Goal: Navigation & Orientation: Find specific page/section

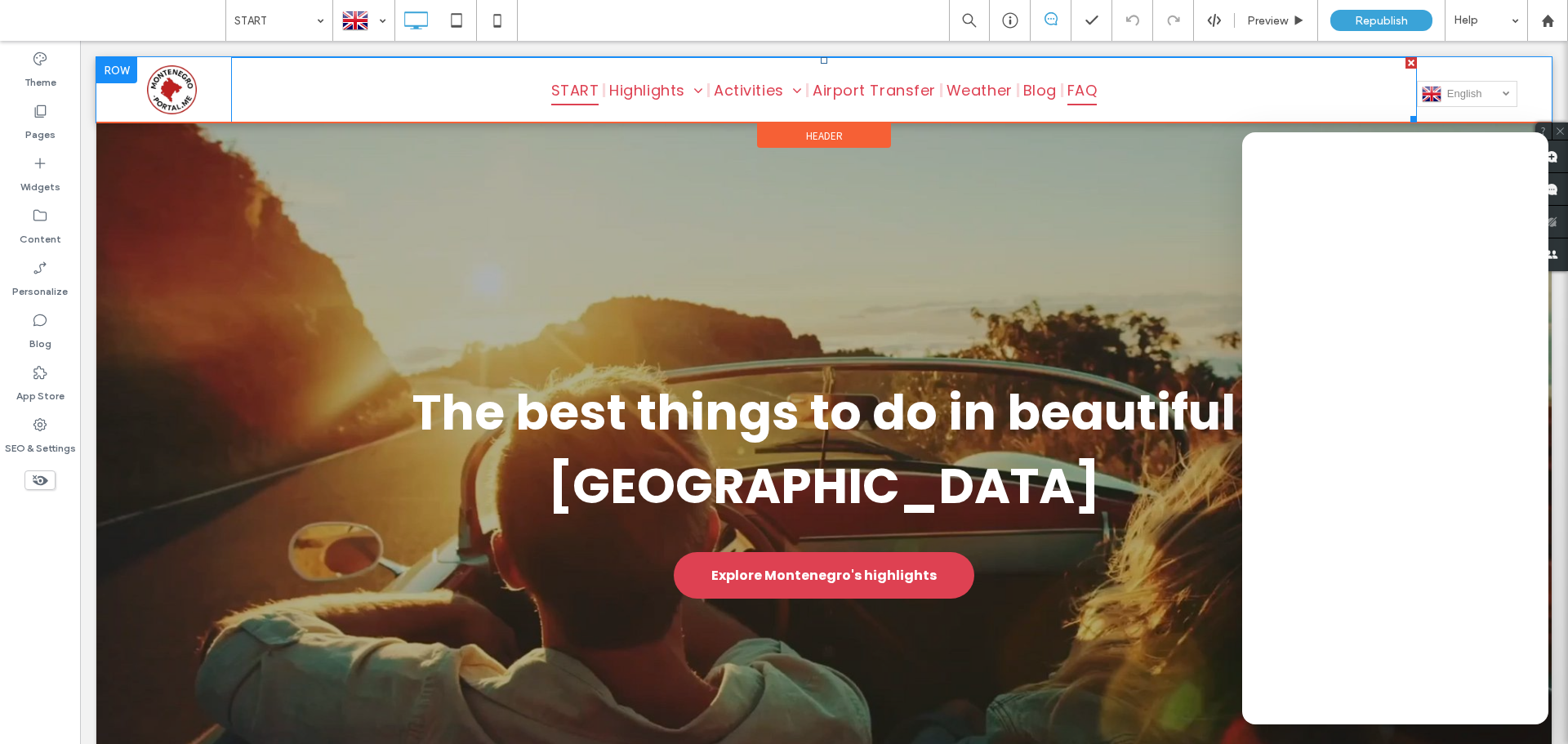
click at [1068, 92] on span "FAQ" at bounding box center [1082, 90] width 30 height 31
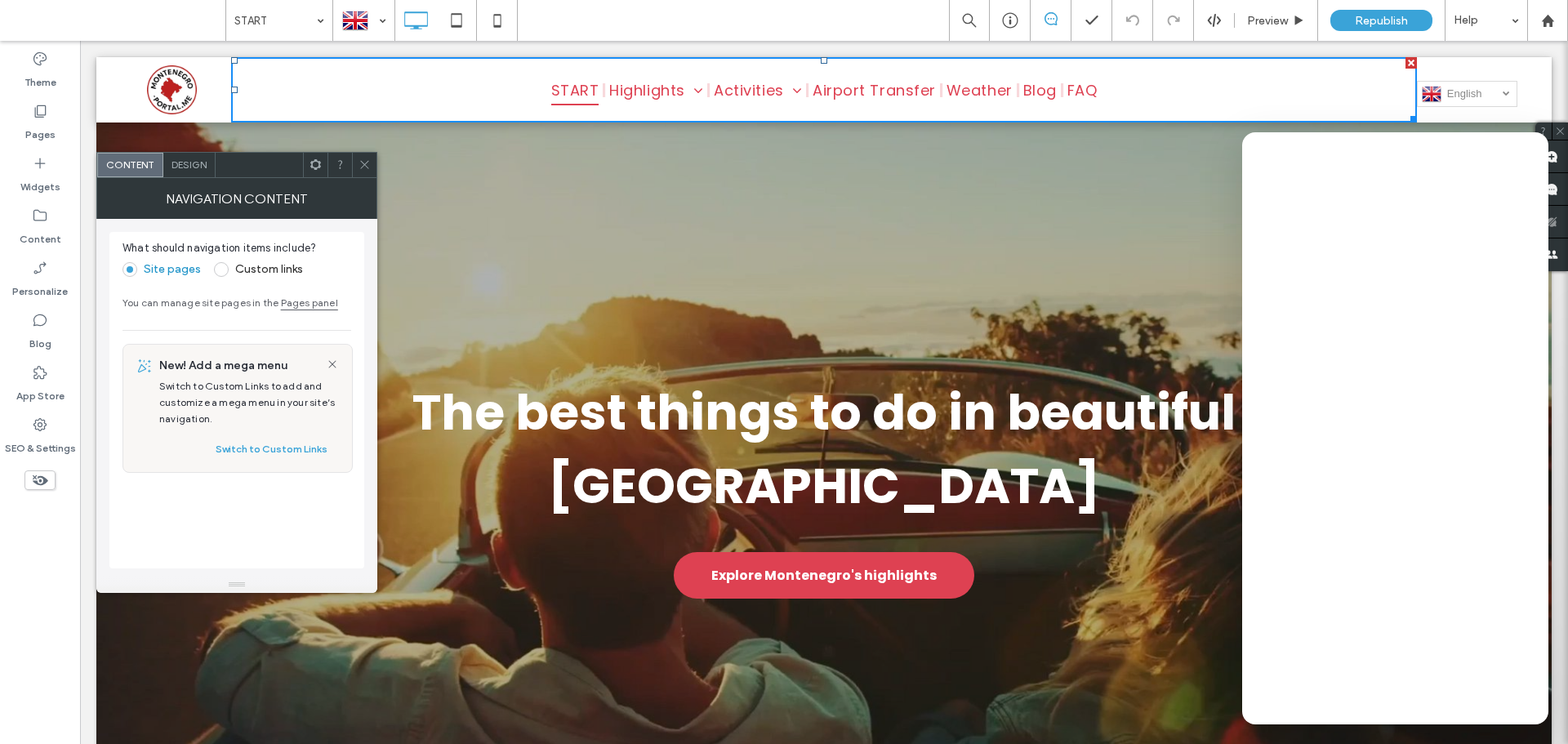
click at [360, 163] on icon at bounding box center [365, 164] width 12 height 12
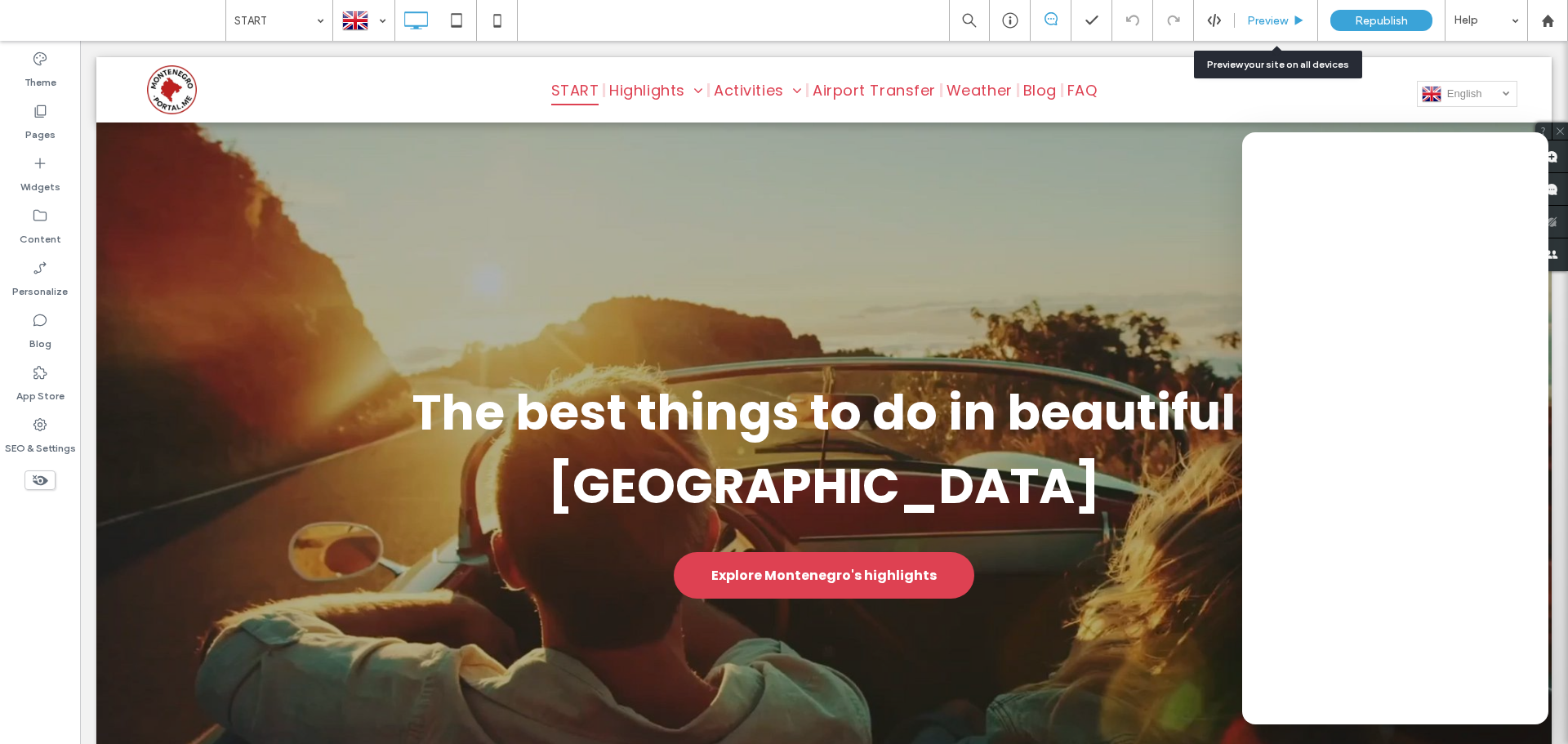
click at [1263, 15] on span "Preview" at bounding box center [1267, 21] width 41 height 14
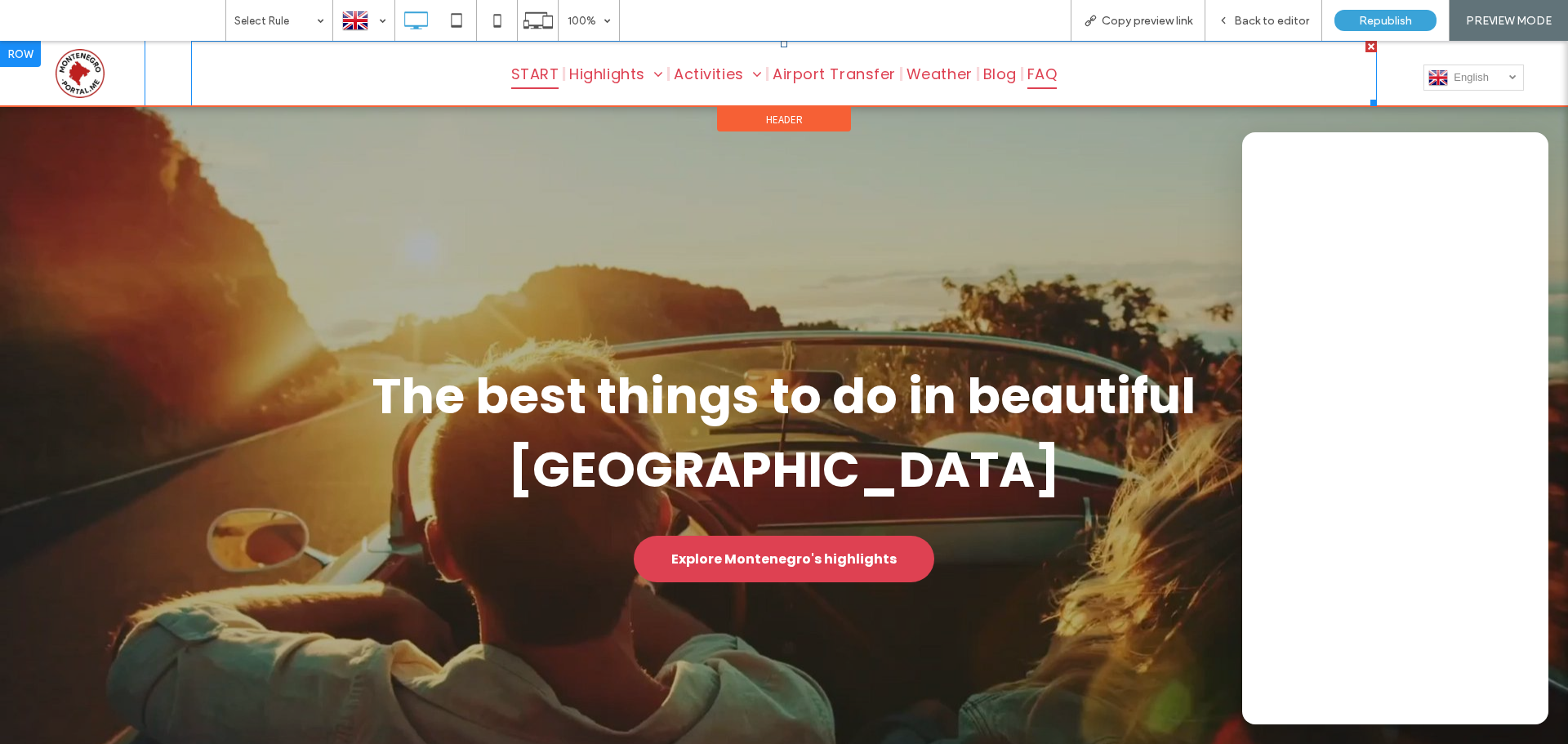
click at [1036, 75] on span "FAQ" at bounding box center [1042, 73] width 30 height 31
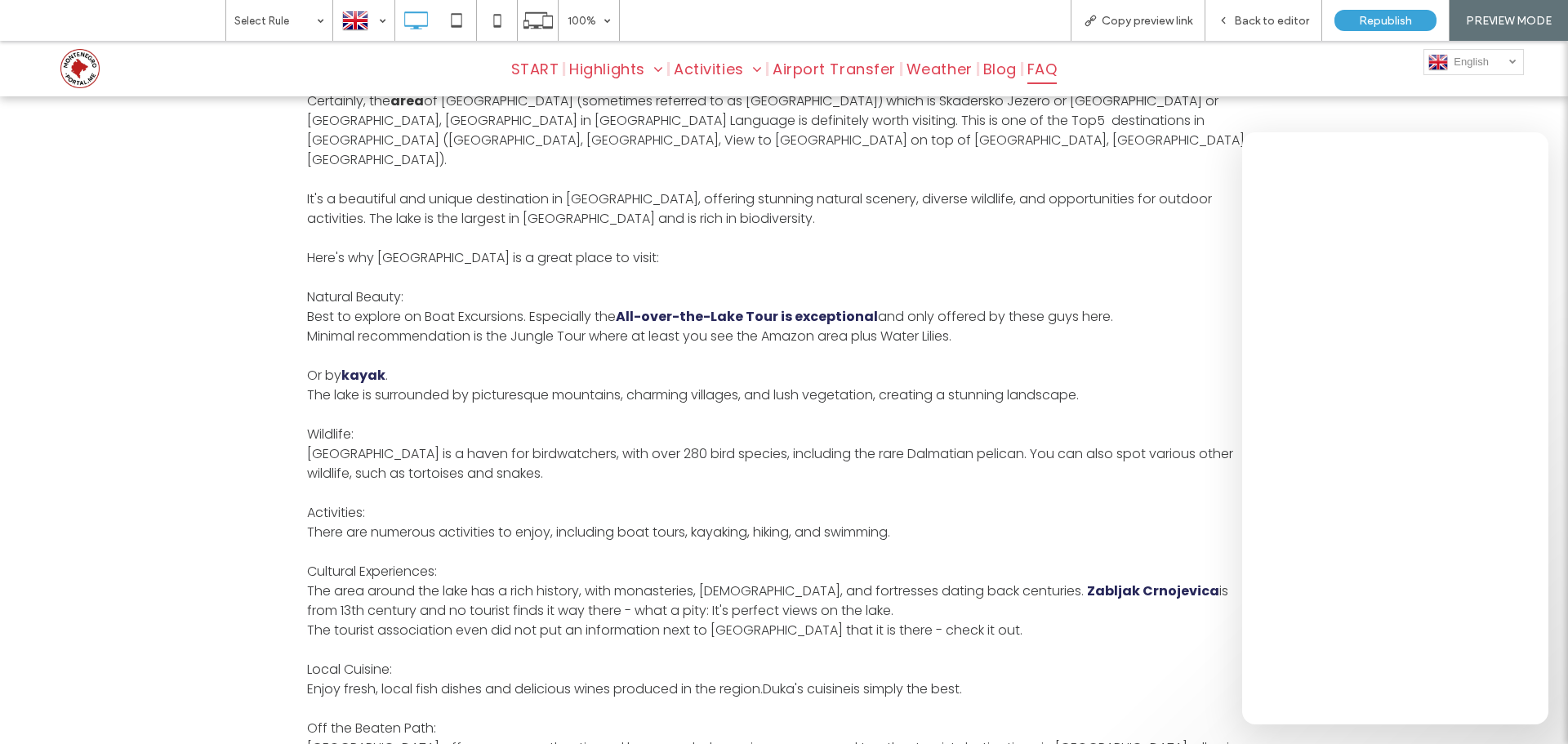
scroll to position [980, 0]
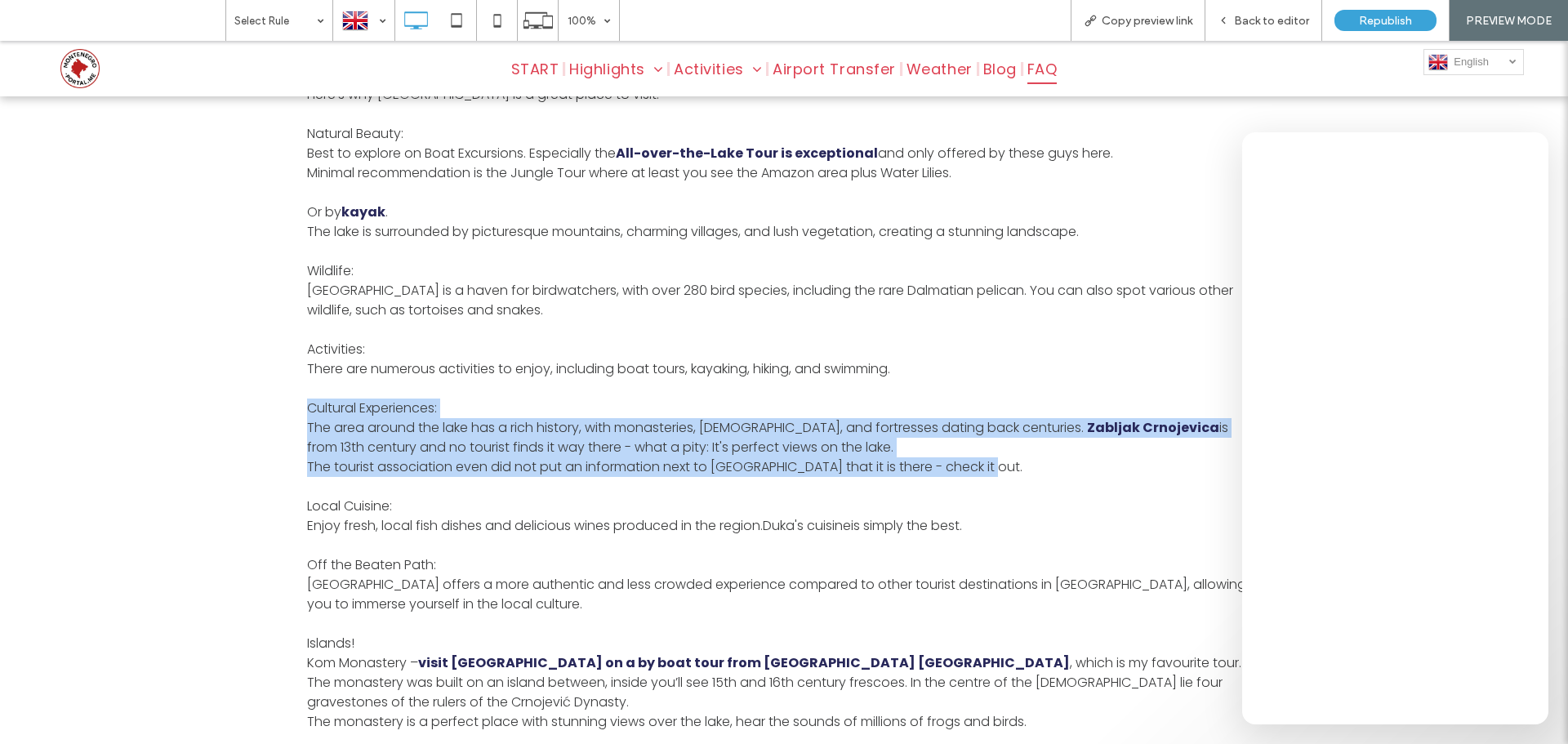
drag, startPoint x: 300, startPoint y: 324, endPoint x: 994, endPoint y: 389, distance: 697.0
click at [994, 389] on div "[GEOGRAPHIC_DATA], the area of [GEOGRAPHIC_DATA] (sometimes referred to as [GEO…" at bounding box center [784, 379] width 980 height 928
copy div "Cultural Experiences: The area around the lake has a rich history, with monaste…"
click at [1066, 457] on p "The tourist association even did not put an information next to [GEOGRAPHIC_DAT…" at bounding box center [784, 467] width 954 height 20
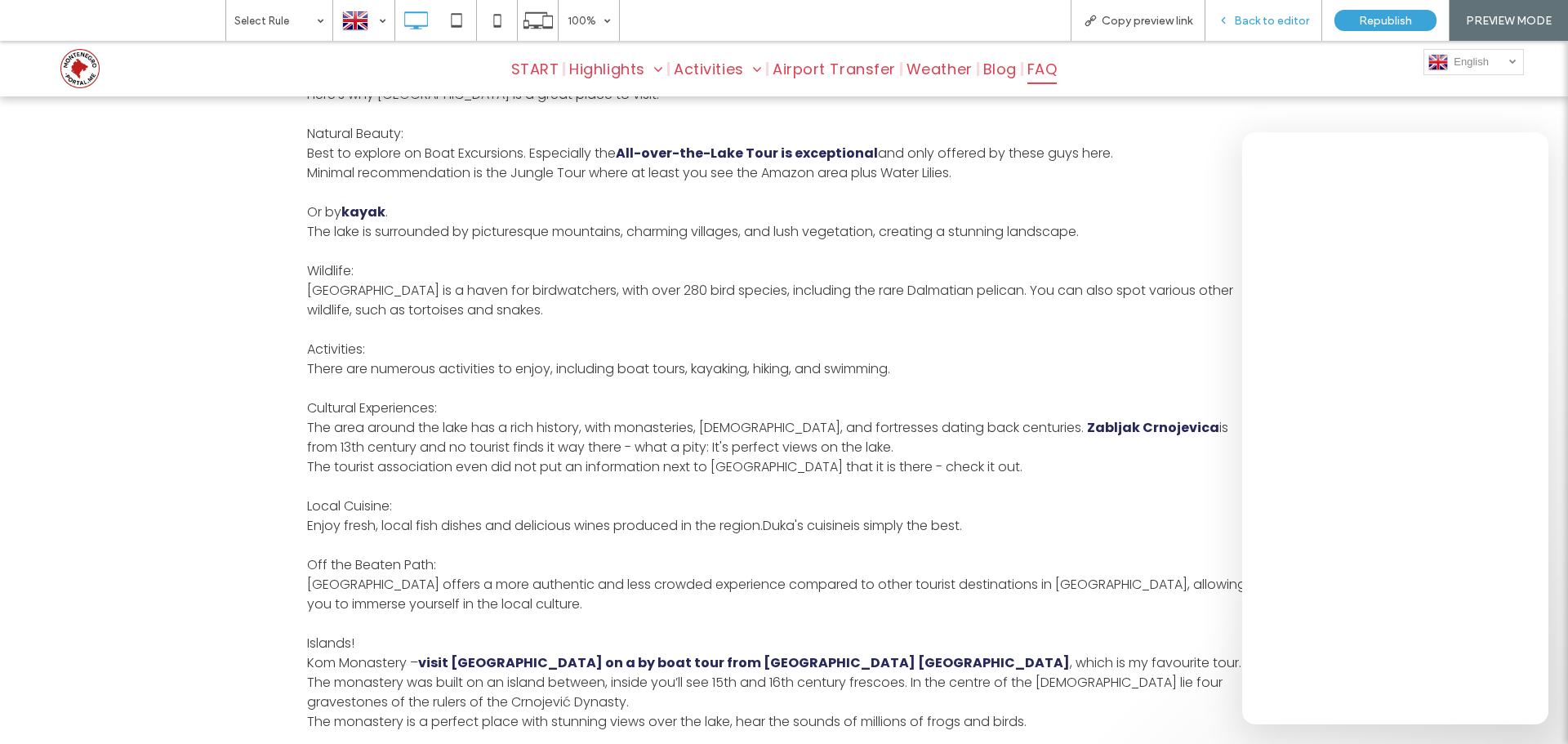
click at [1252, 22] on span "Back to editor" at bounding box center [1272, 21] width 75 height 14
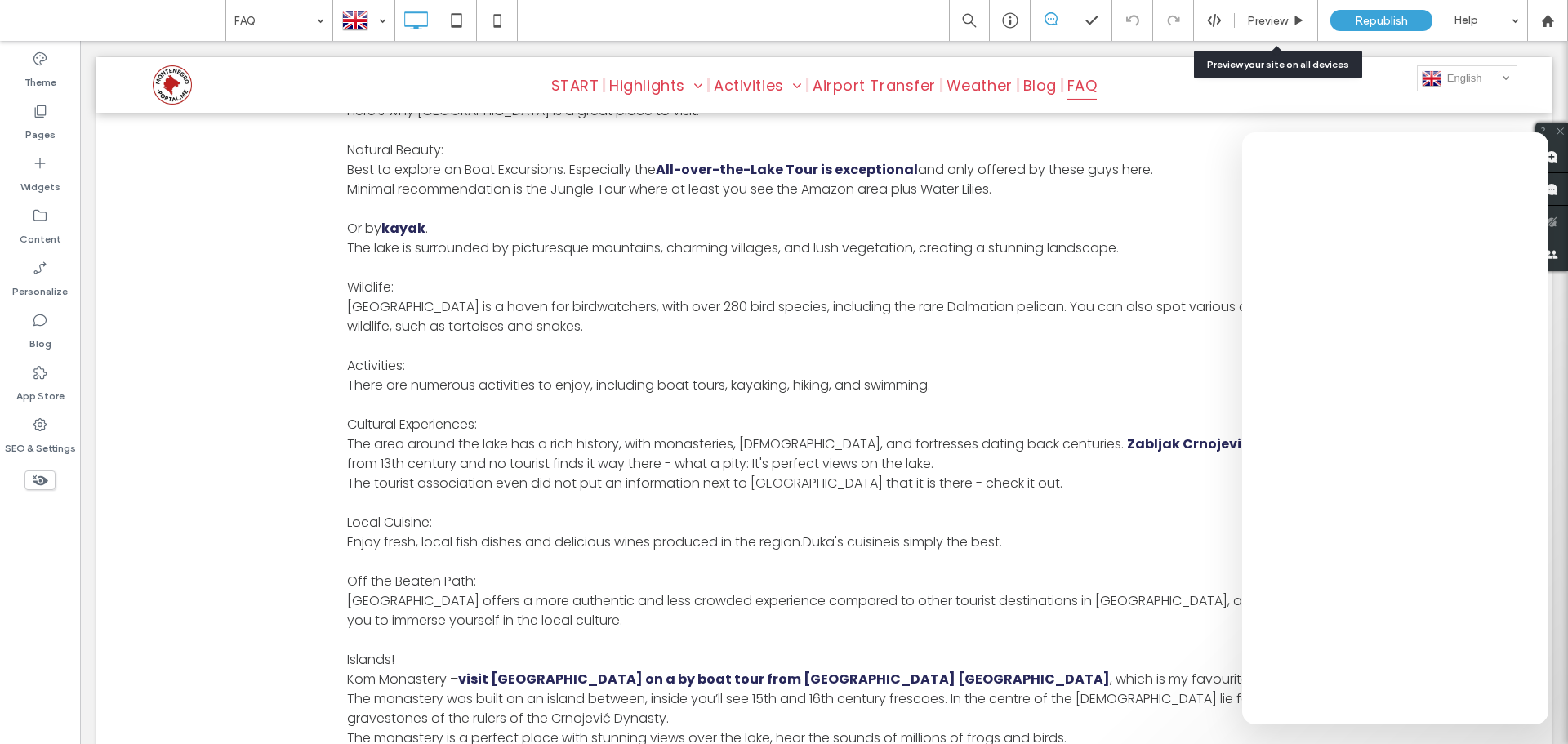
drag, startPoint x: 1252, startPoint y: 22, endPoint x: 1138, endPoint y: 124, distance: 153.0
click at [1252, 22] on span "Preview" at bounding box center [1267, 21] width 41 height 14
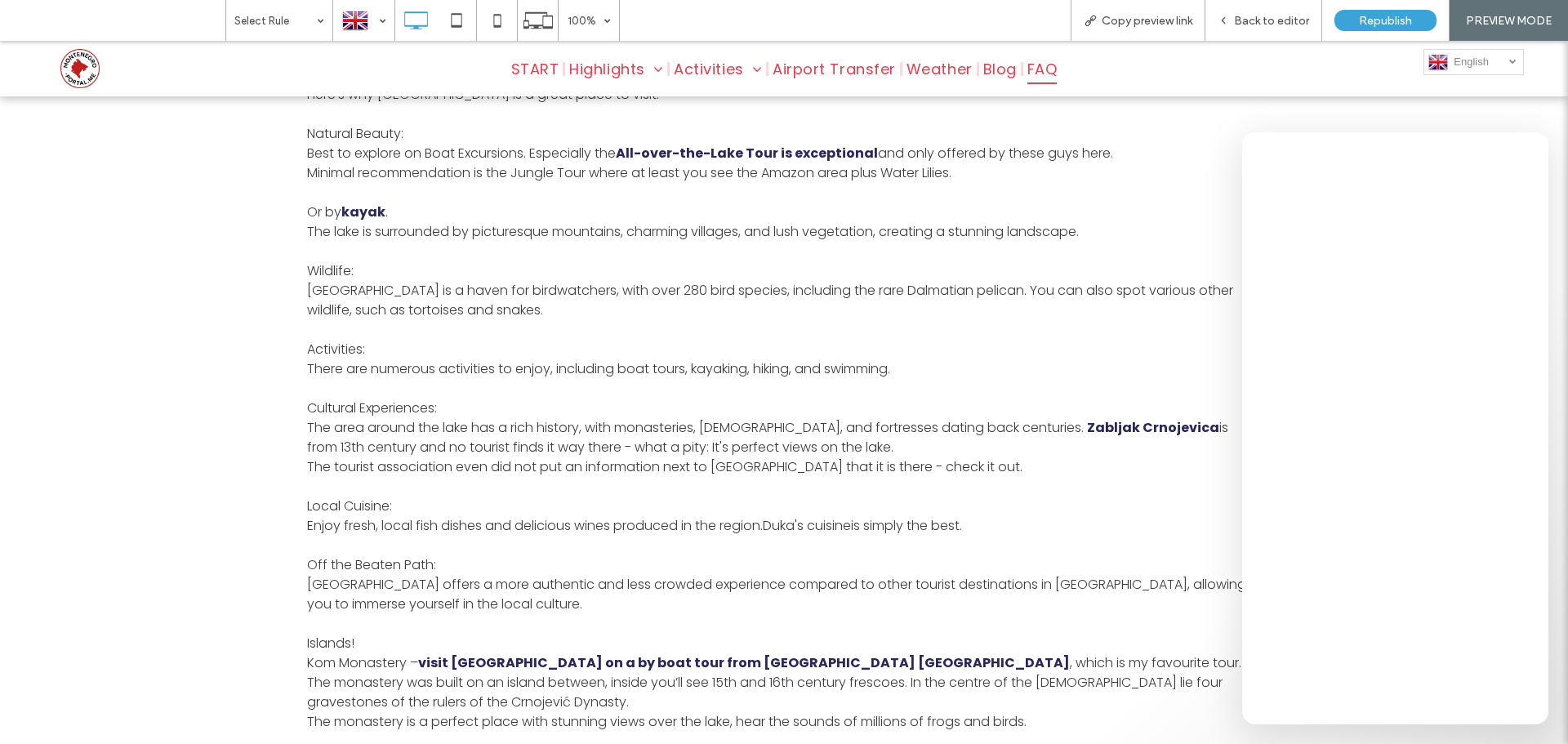
click at [1087, 418] on link "Zabljak Crnojevica" at bounding box center [1153, 428] width 132 height 19
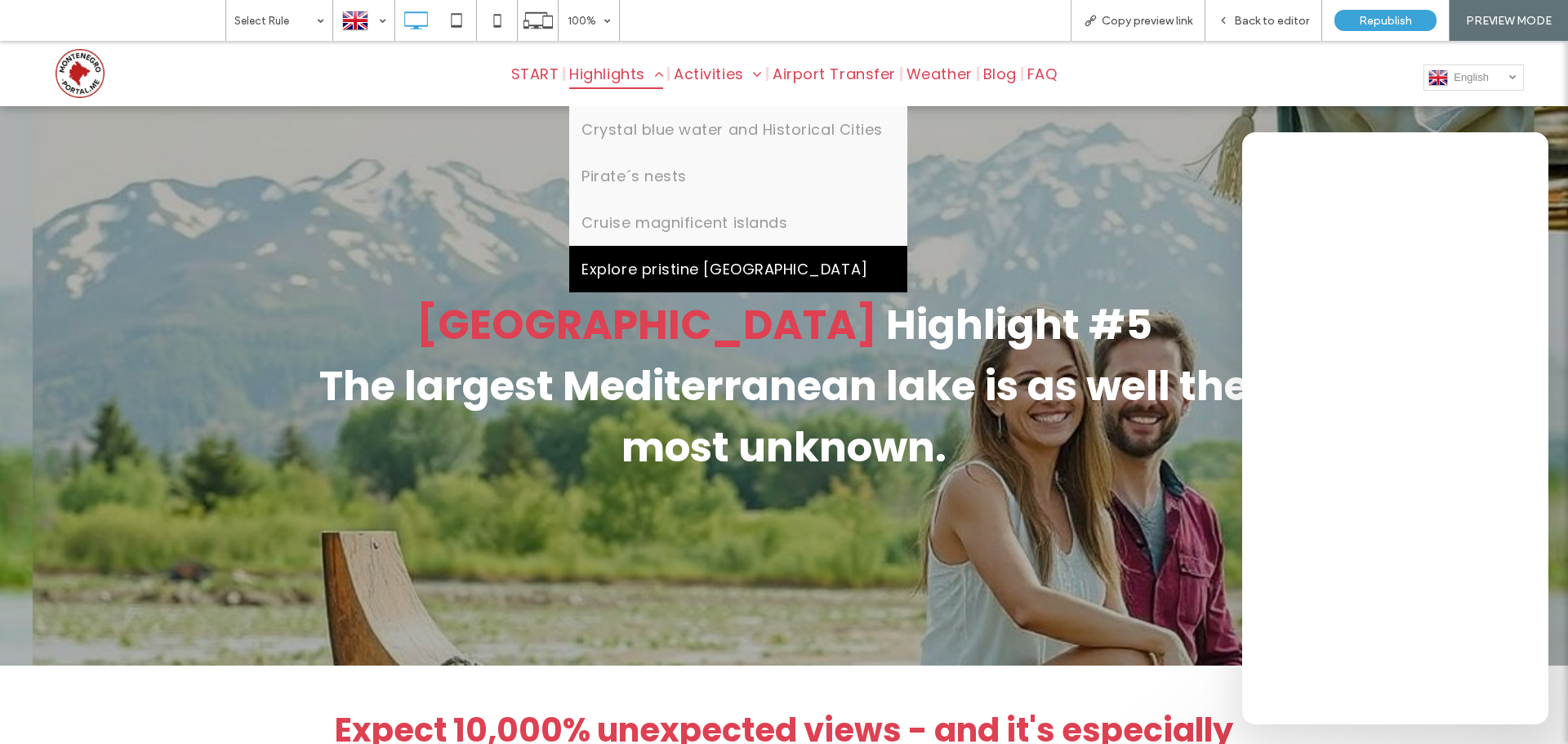
click at [622, 79] on span "Highlights" at bounding box center [616, 73] width 94 height 31
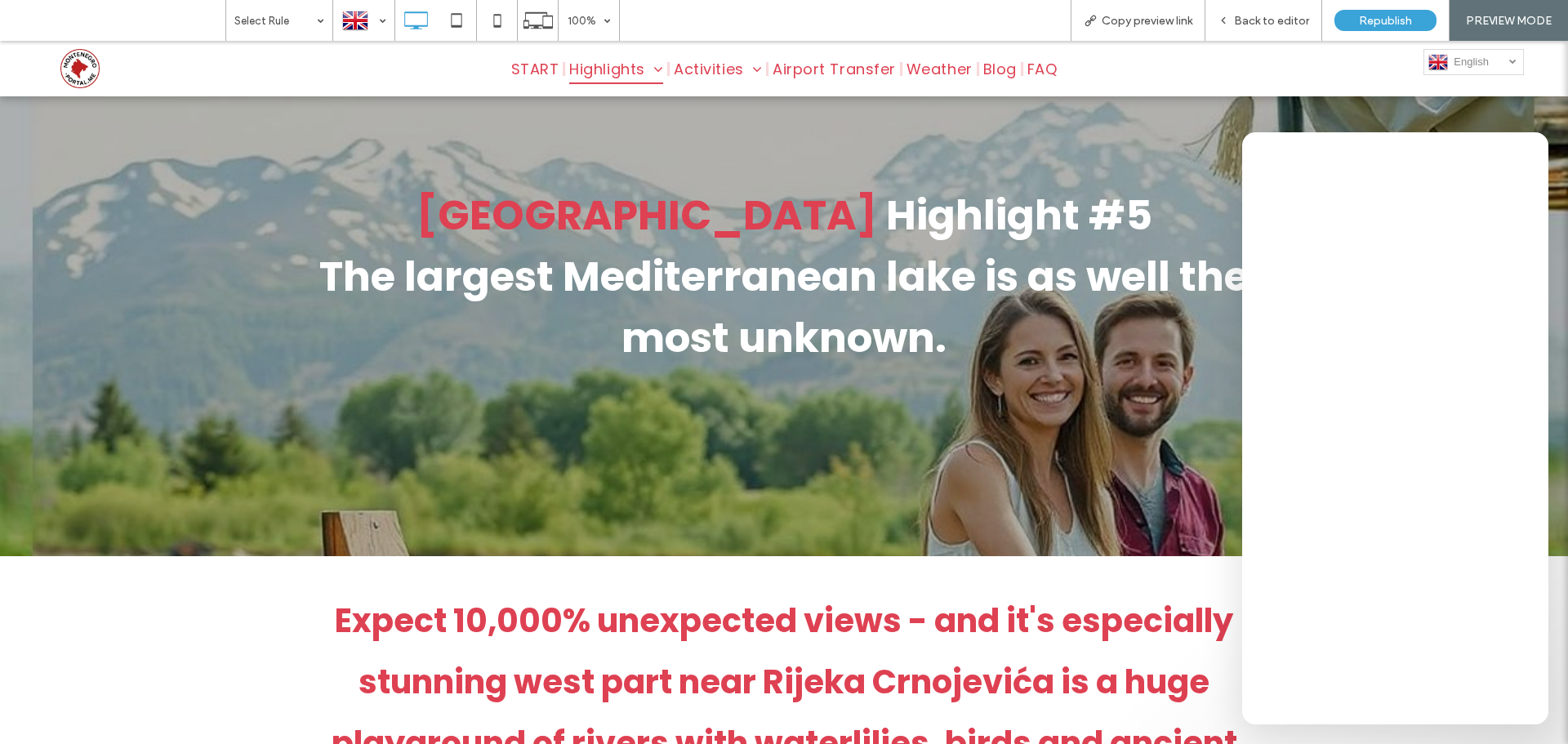
scroll to position [327, 0]
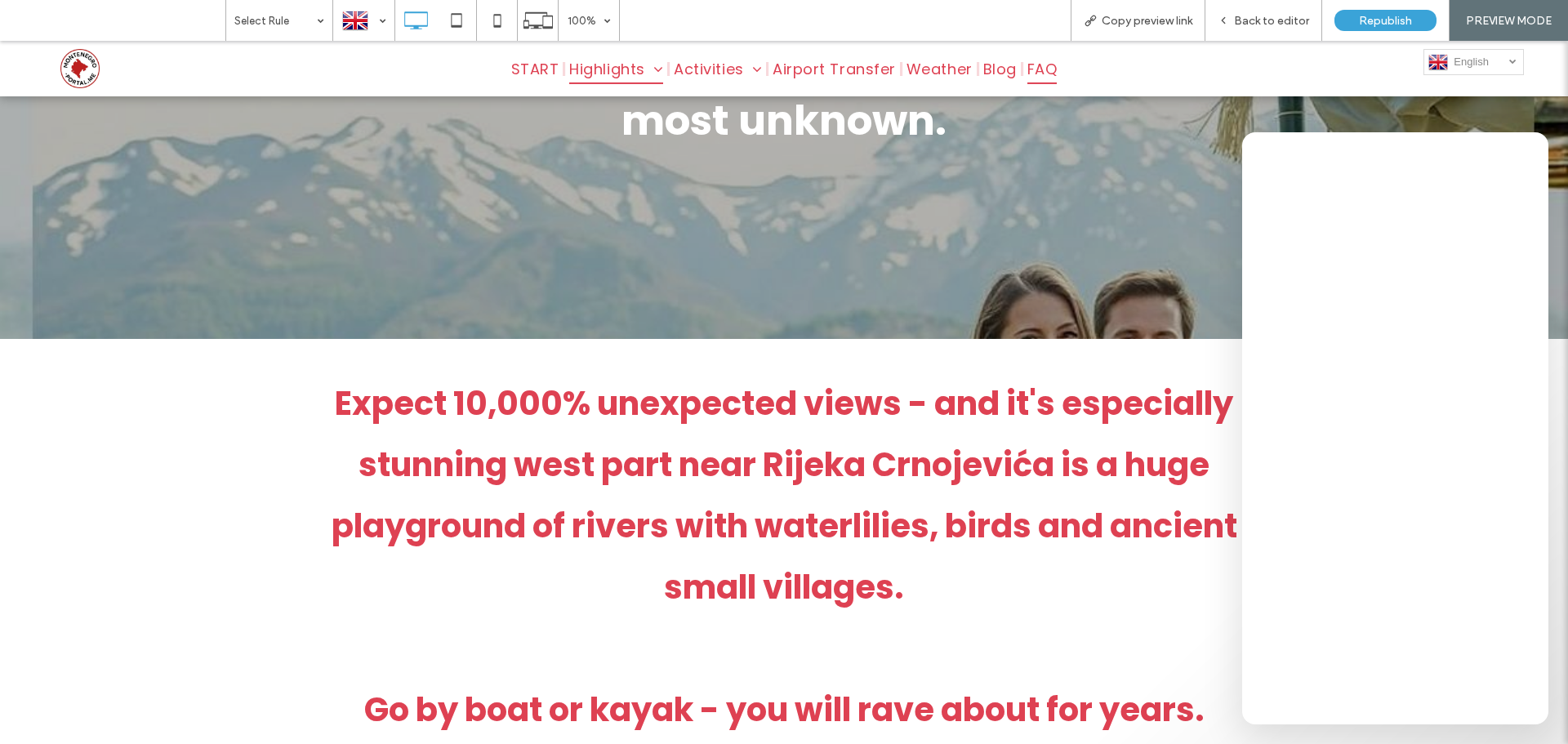
click at [1036, 70] on span "FAQ" at bounding box center [1042, 68] width 30 height 31
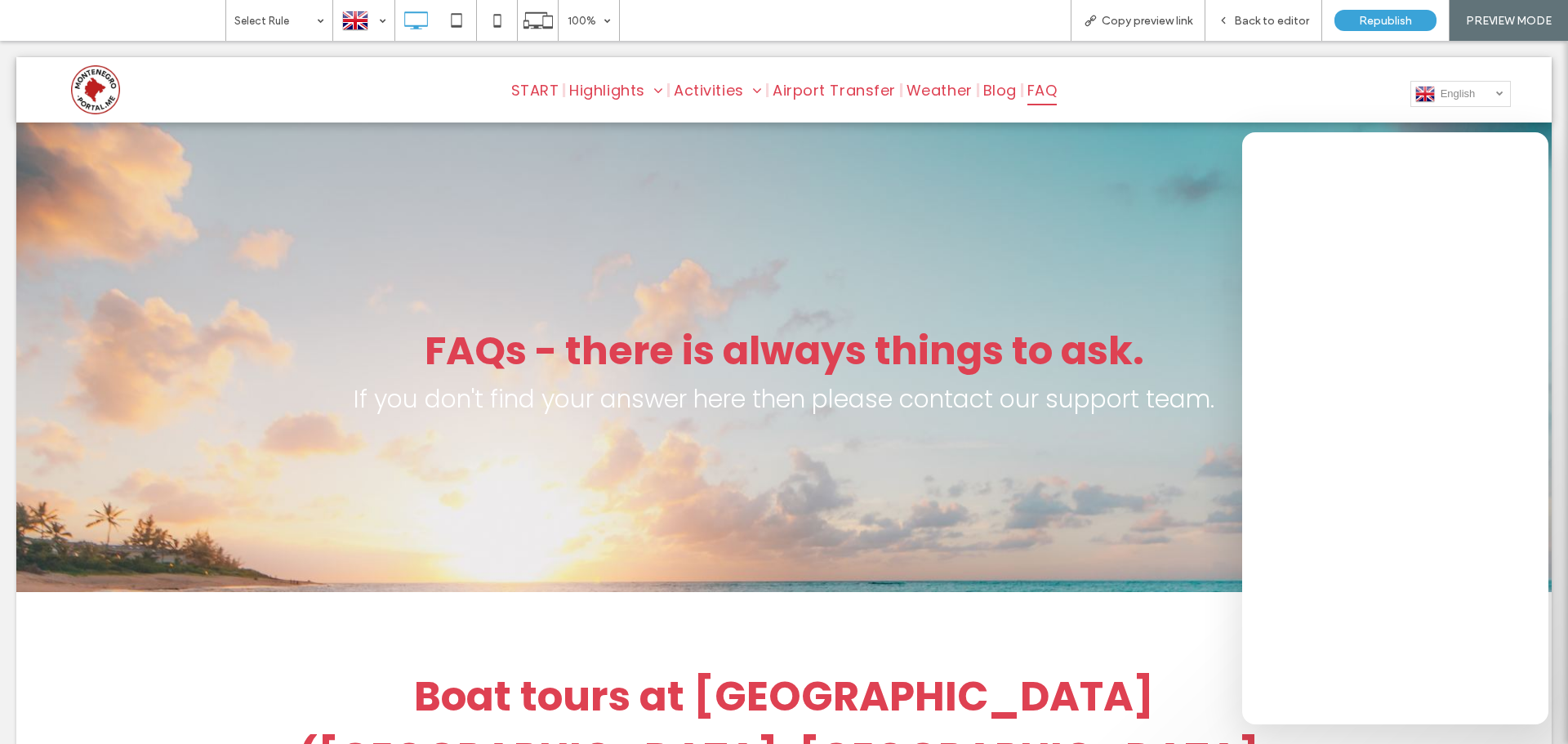
scroll to position [0, 0]
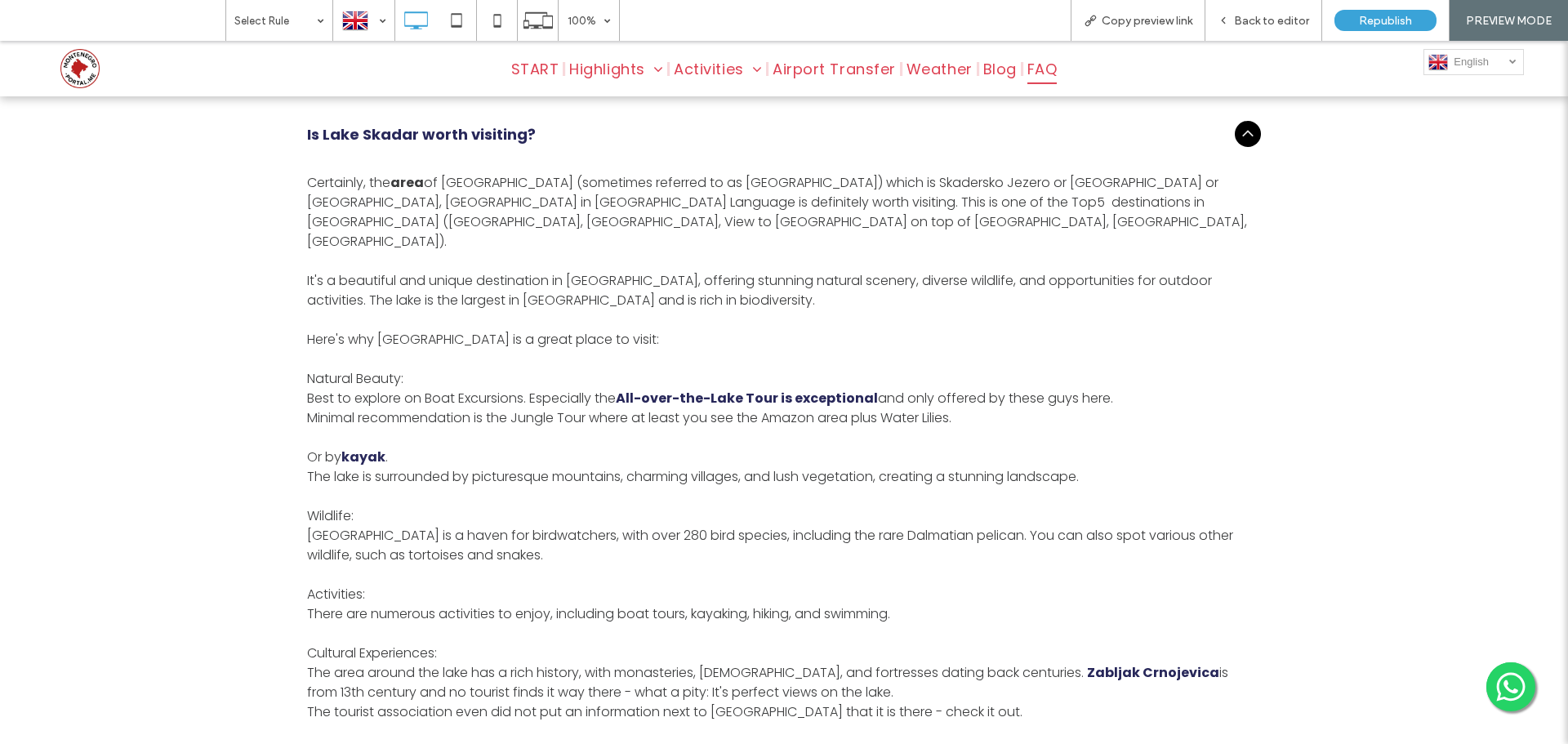
scroll to position [245, 0]
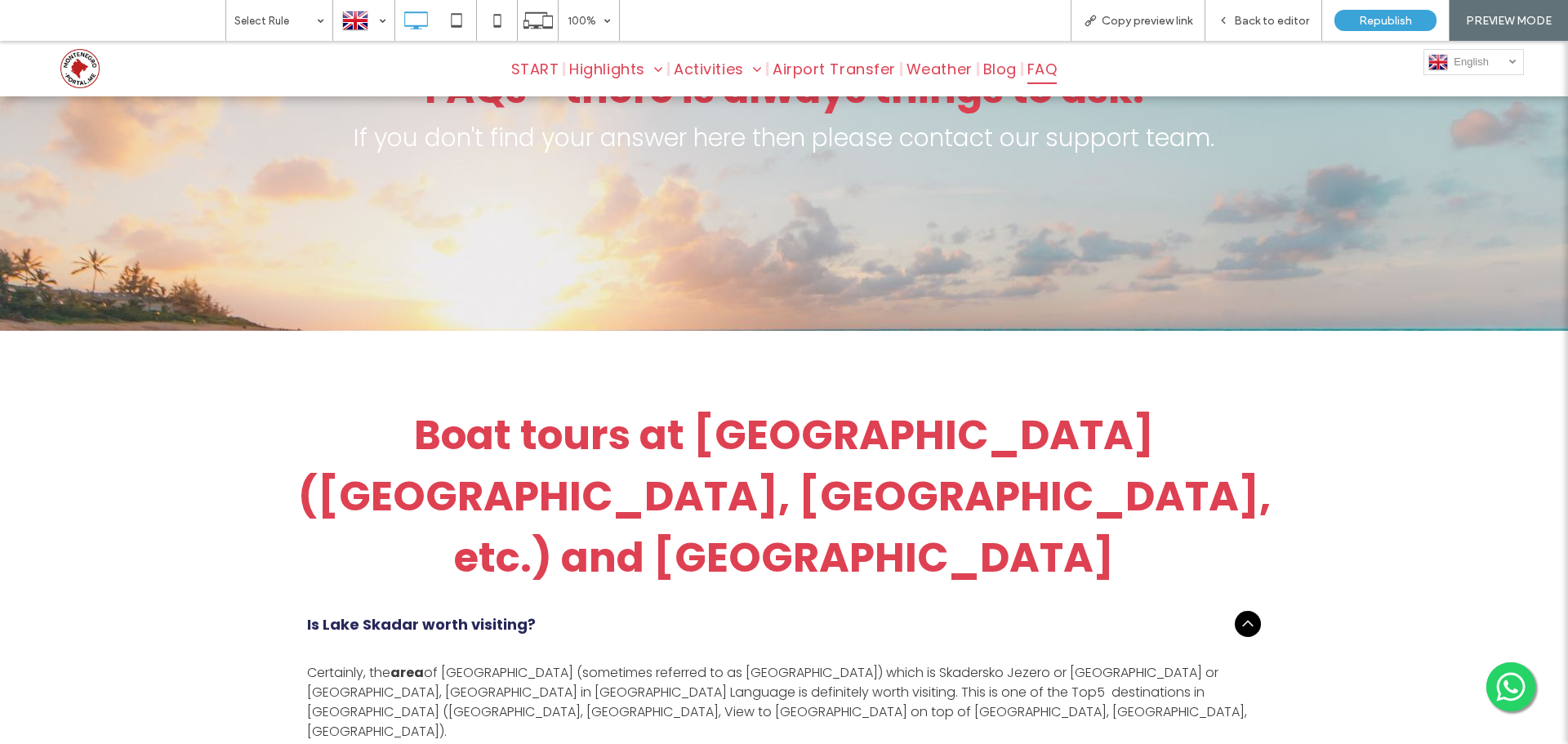
click at [1495, 689] on icon at bounding box center [1511, 687] width 33 height 33
click at [1496, 20] on span "PREVIEW MODE" at bounding box center [1508, 21] width 86 height 14
click at [1268, 18] on span "Back to editor" at bounding box center [1272, 21] width 75 height 14
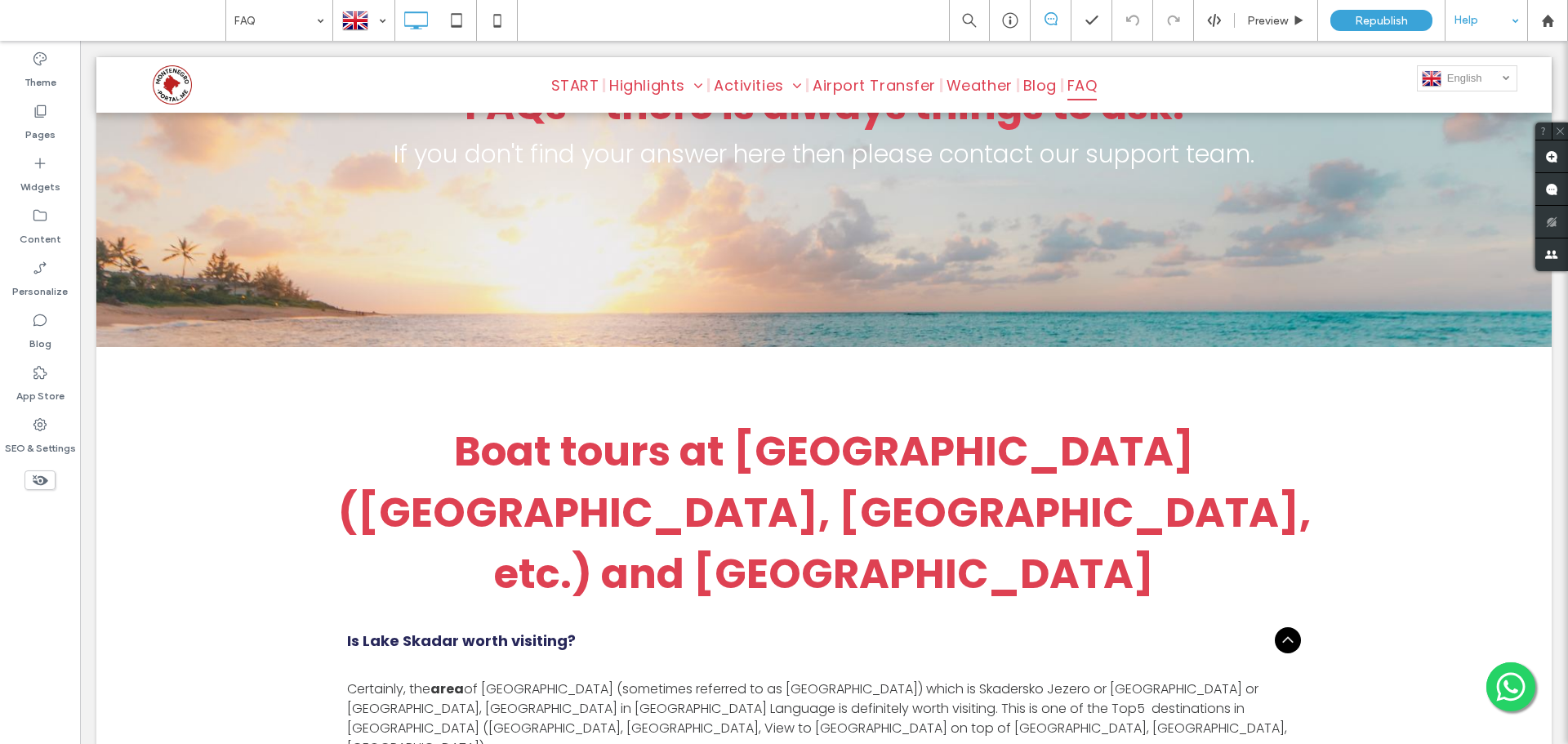
click at [1489, 23] on div "Help" at bounding box center [1487, 20] width 82 height 41
